Goal: Task Accomplishment & Management: Manage account settings

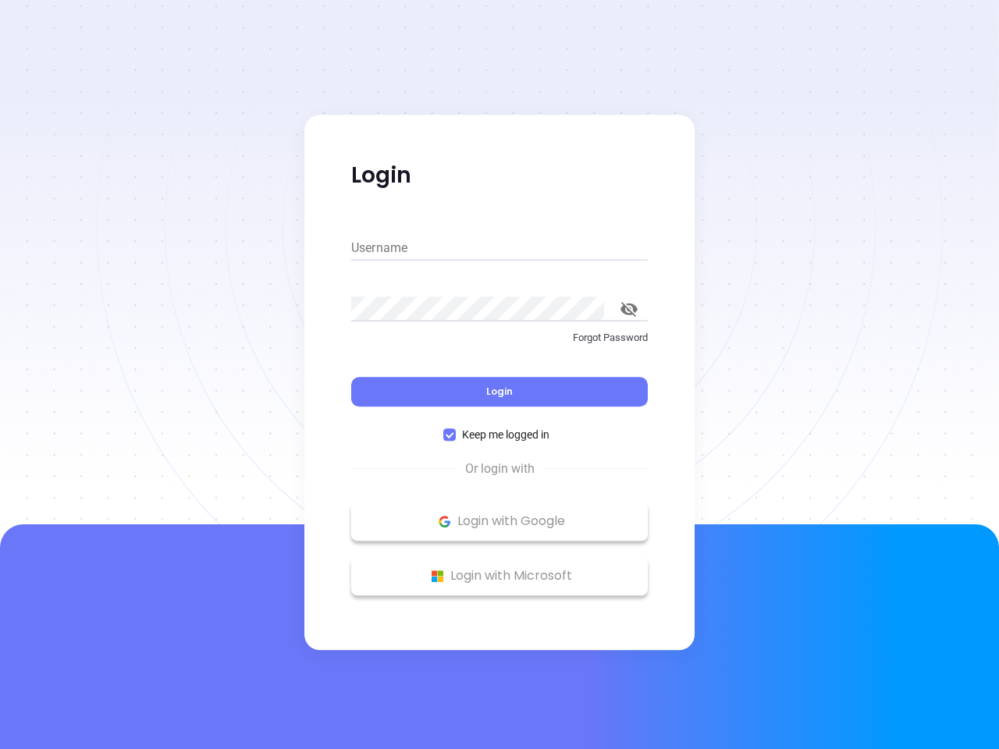
click at [499, 374] on div "Login" at bounding box center [499, 382] width 296 height 48
click at [499, 248] on input "Username" at bounding box center [499, 248] width 296 height 25
click at [629, 309] on icon "toggle password visibility" at bounding box center [628, 309] width 17 height 15
click at [499, 392] on span "Login" at bounding box center [499, 391] width 27 height 13
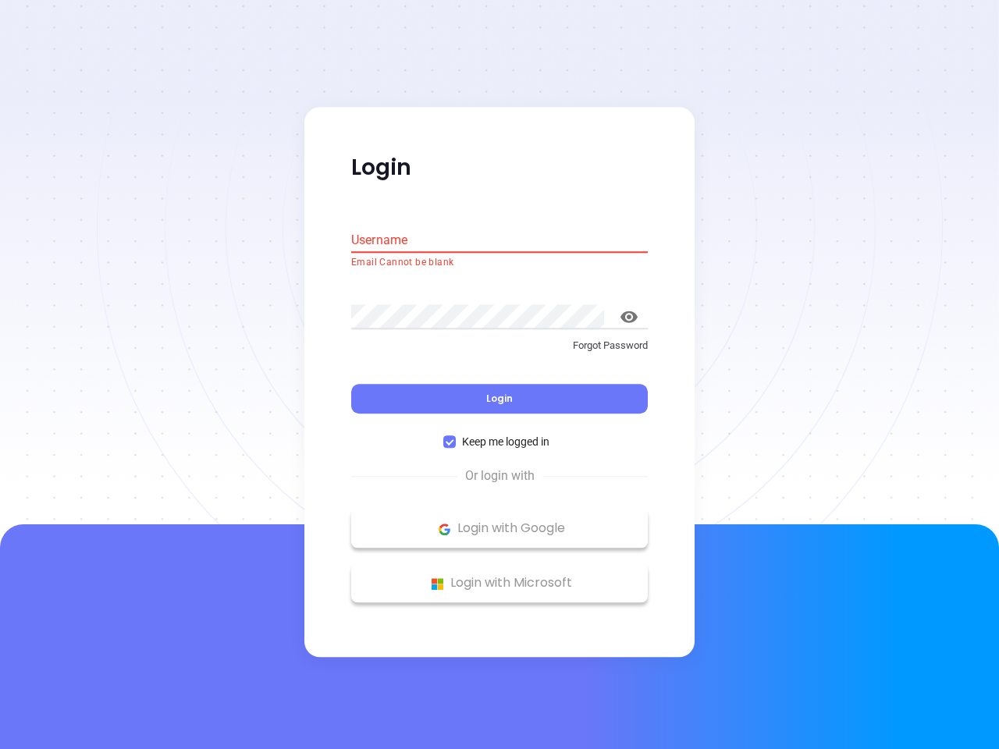
click at [499, 435] on span "Keep me logged in" at bounding box center [506, 442] width 100 height 17
click at [456, 436] on input "Keep me logged in" at bounding box center [449, 442] width 12 height 12
checkbox input "false"
click at [499, 521] on p "Login with Google" at bounding box center [499, 528] width 281 height 23
click at [499, 576] on p "Login with Microsoft" at bounding box center [499, 583] width 281 height 23
